Goal: Information Seeking & Learning: Learn about a topic

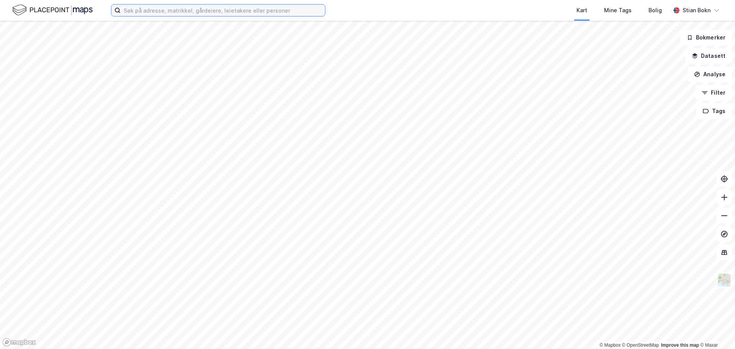
click at [222, 10] on input at bounding box center [223, 10] width 204 height 11
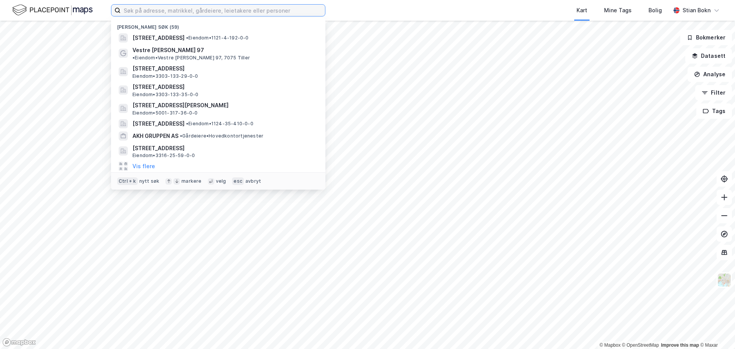
paste input "Rigedalen 13-15"
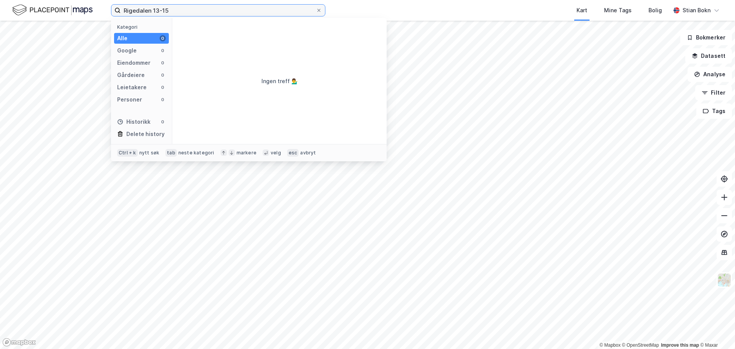
click at [172, 10] on input "Rigedalen 13-15" at bounding box center [218, 10] width 195 height 11
drag, startPoint x: 159, startPoint y: 10, endPoint x: 178, endPoint y: 12, distance: 18.9
click at [178, 12] on input "Rigedalen 13-15" at bounding box center [218, 10] width 195 height 11
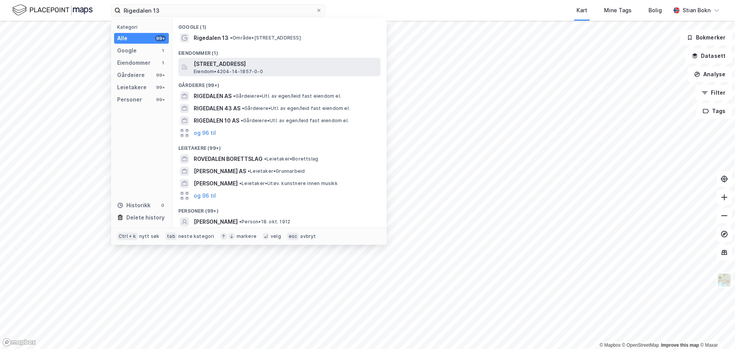
click at [222, 66] on span "[STREET_ADDRESS]" at bounding box center [286, 63] width 184 height 9
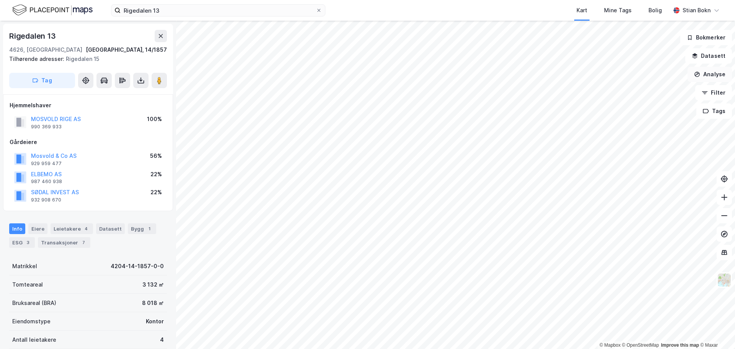
click at [711, 74] on button "Analyse" at bounding box center [710, 74] width 44 height 15
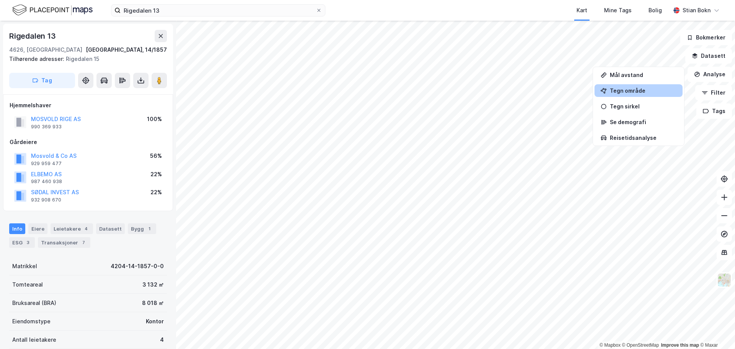
click at [643, 92] on div "Tegn område" at bounding box center [643, 90] width 67 height 7
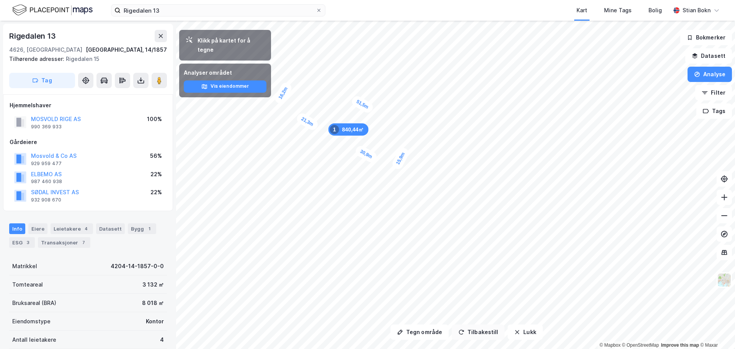
click at [476, 332] on button "Tilbakestill" at bounding box center [478, 331] width 53 height 15
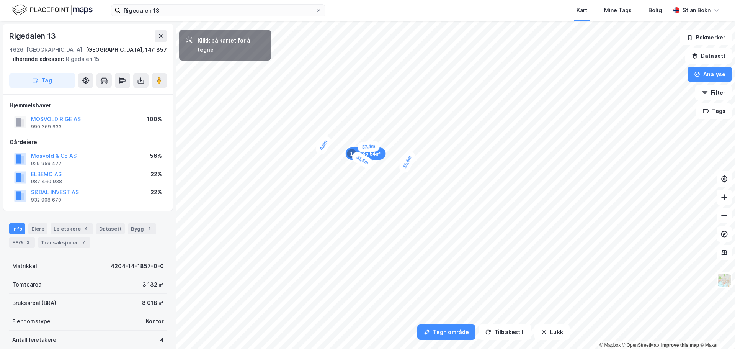
click at [320, 151] on div "4,8m" at bounding box center [324, 145] width 20 height 22
click at [286, 122] on div "4,2m" at bounding box center [282, 127] width 20 height 22
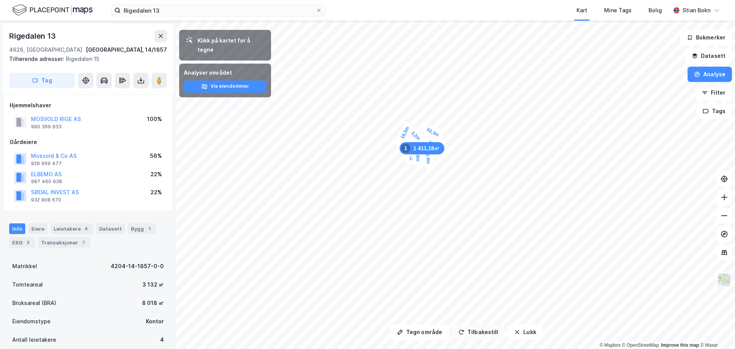
click at [481, 332] on button "Tilbakestill" at bounding box center [478, 331] width 53 height 15
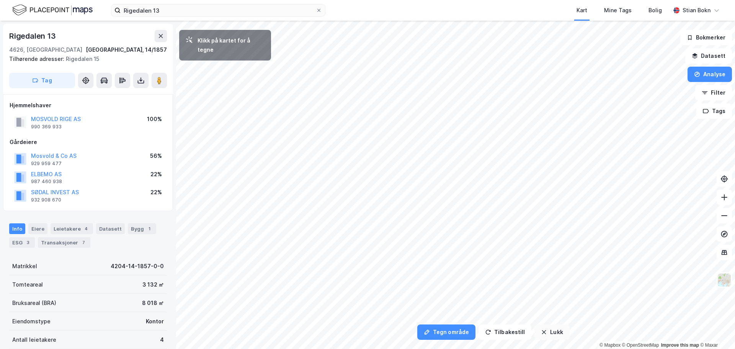
click at [543, 331] on icon "button" at bounding box center [544, 332] width 6 height 6
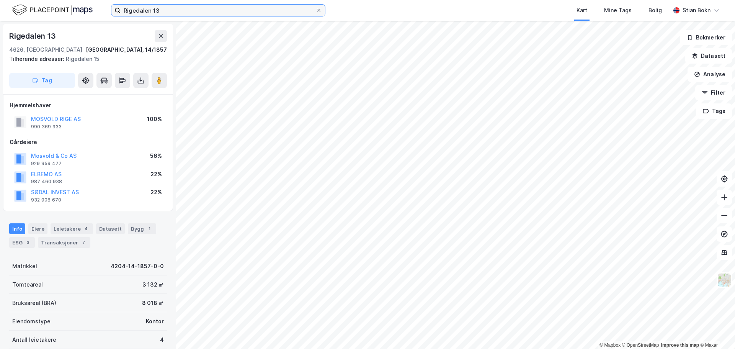
click at [203, 11] on input "Rigedalen 13" at bounding box center [218, 10] width 195 height 11
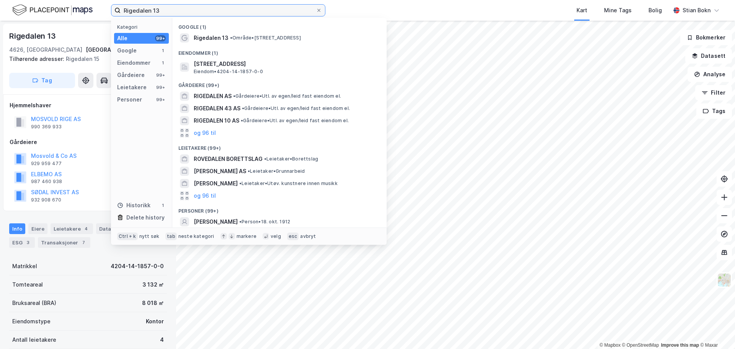
click at [203, 11] on input "Rigedalen 13" at bounding box center [218, 10] width 195 height 11
paste input "Kongsgård Allé 5"
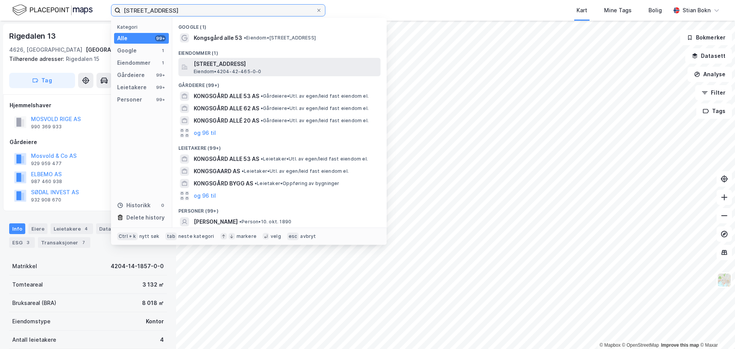
type input "[STREET_ADDRESS]"
click at [228, 63] on span "[STREET_ADDRESS]" at bounding box center [286, 63] width 184 height 9
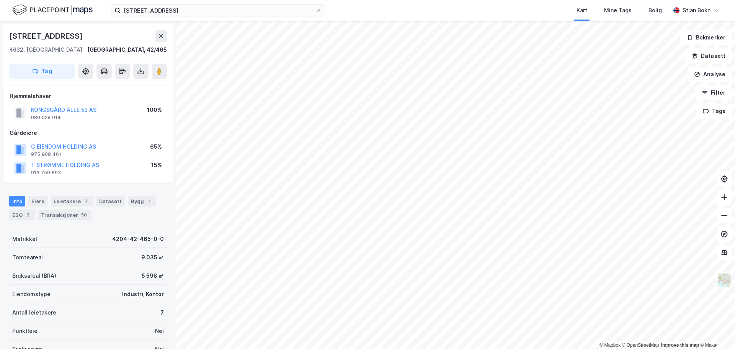
click at [727, 280] on img at bounding box center [724, 280] width 15 height 15
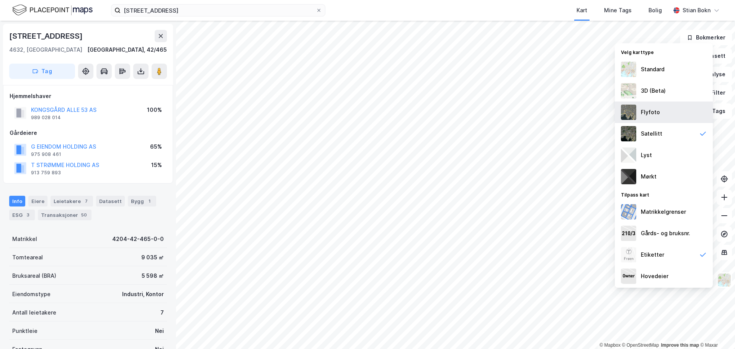
click at [653, 116] on div "Flyfoto" at bounding box center [650, 112] width 19 height 9
